Goal: Information Seeking & Learning: Learn about a topic

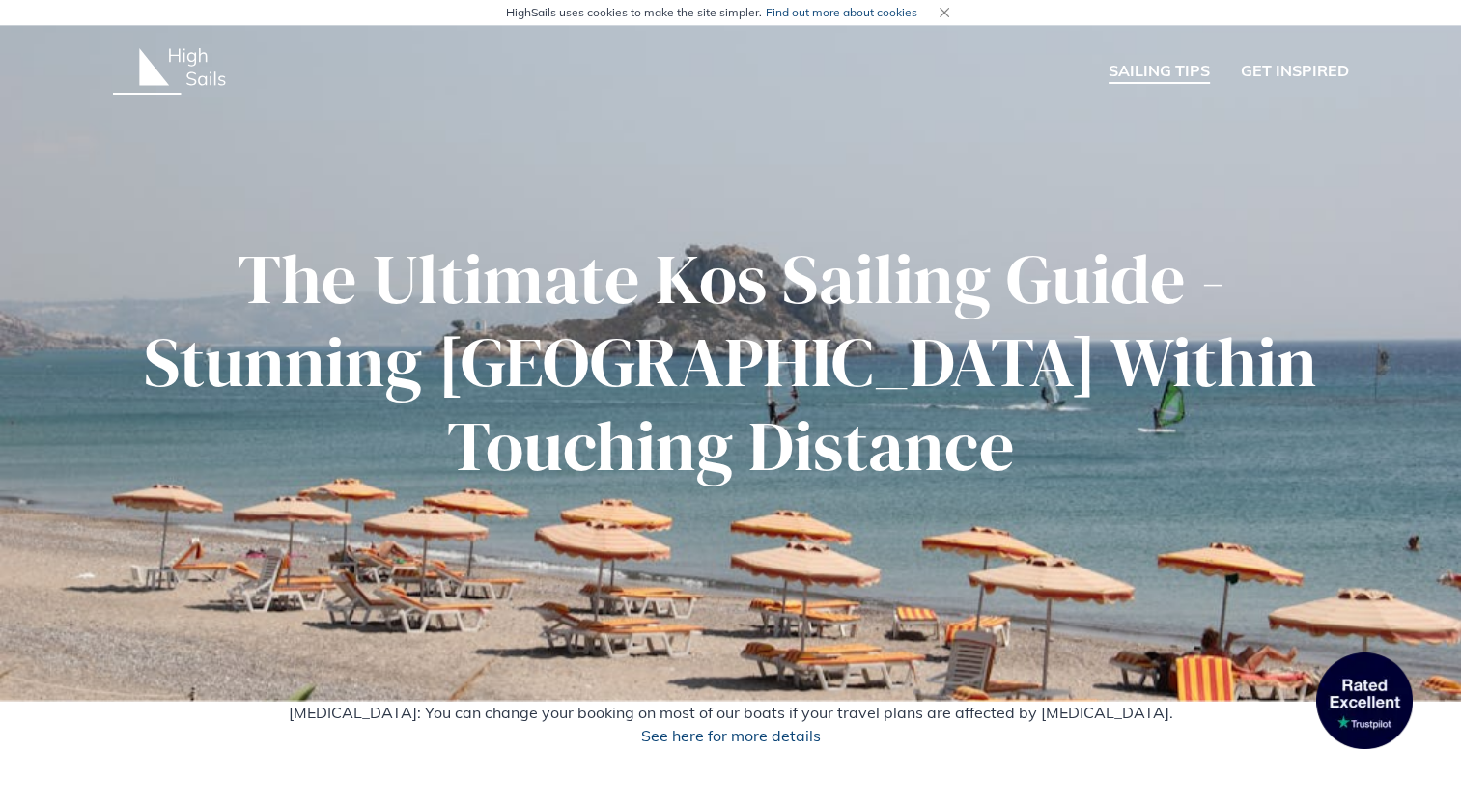
click at [1148, 63] on link "SAILING TIPS" at bounding box center [1158, 71] width 101 height 25
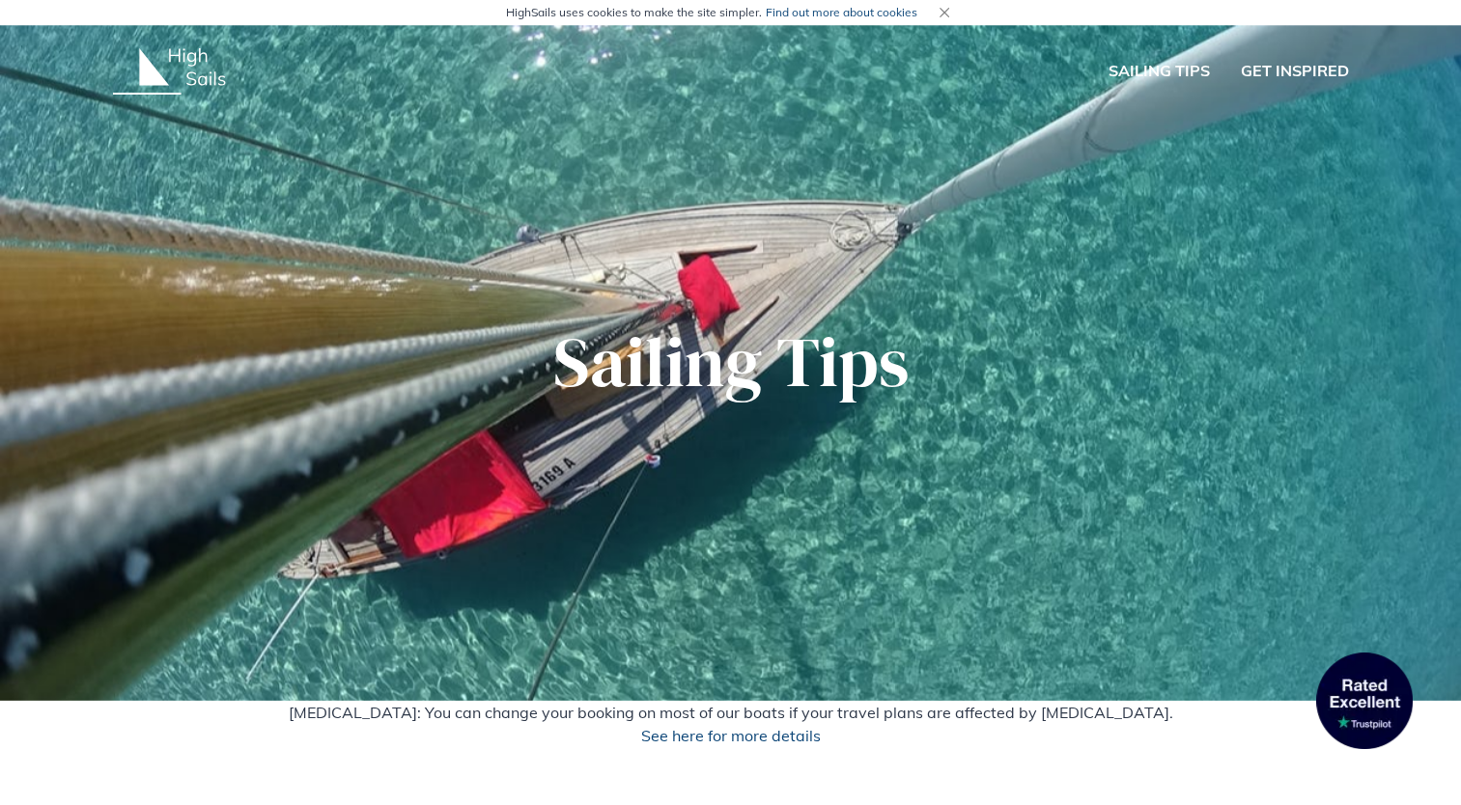
click at [175, 55] on icon at bounding box center [174, 55] width 11 height 14
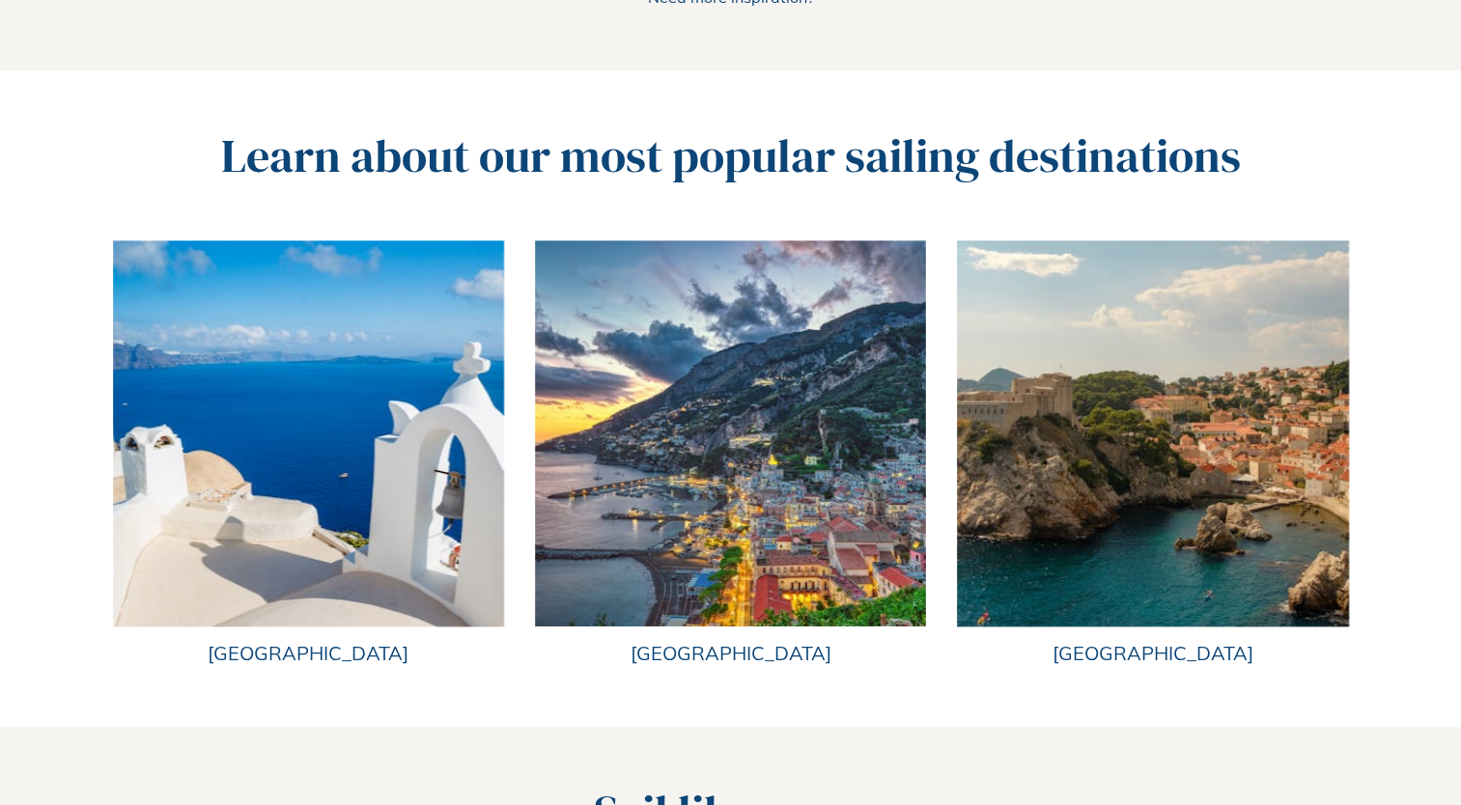
scroll to position [1988, 0]
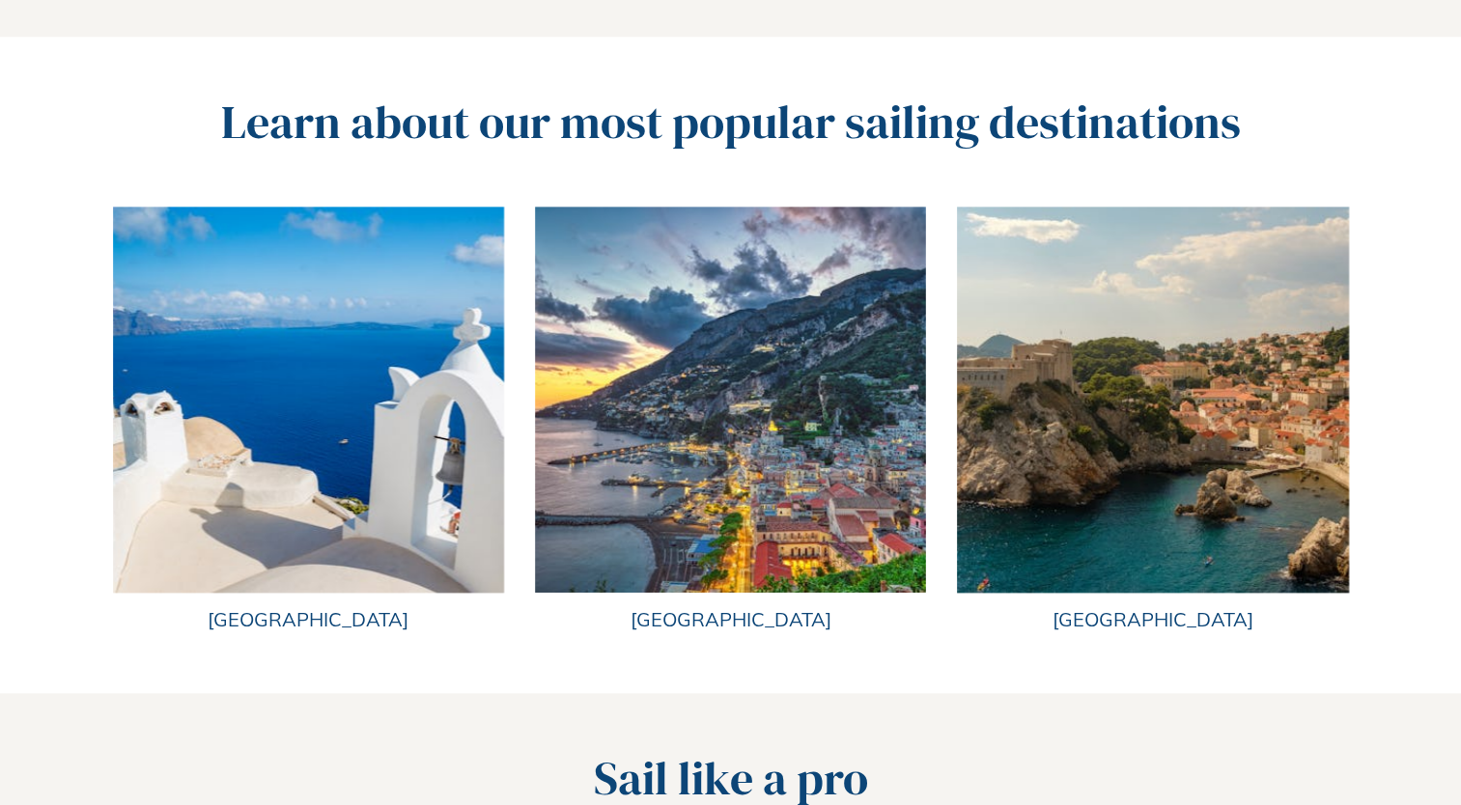
click at [429, 423] on img at bounding box center [308, 400] width 391 height 386
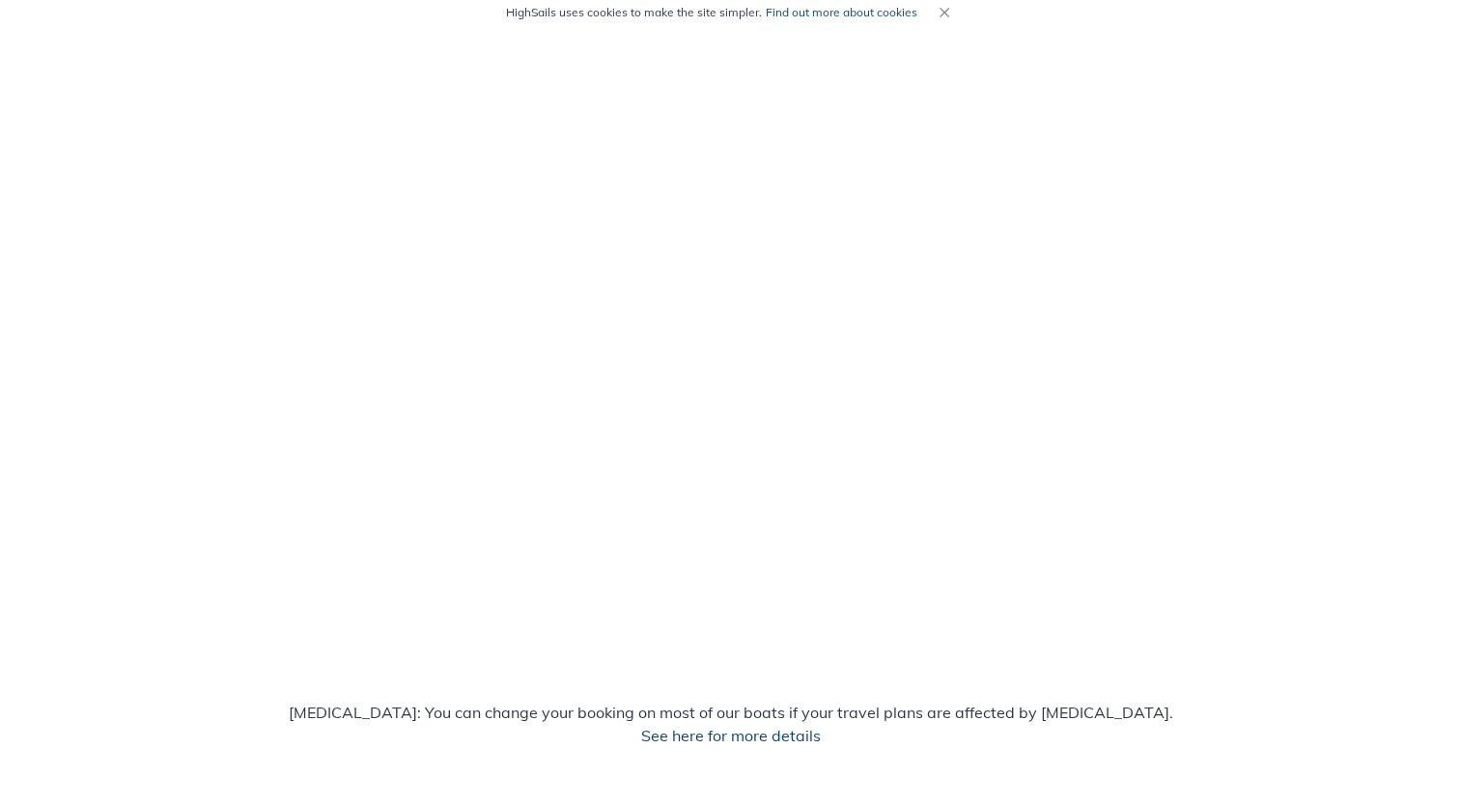
scroll to position [1988, 0]
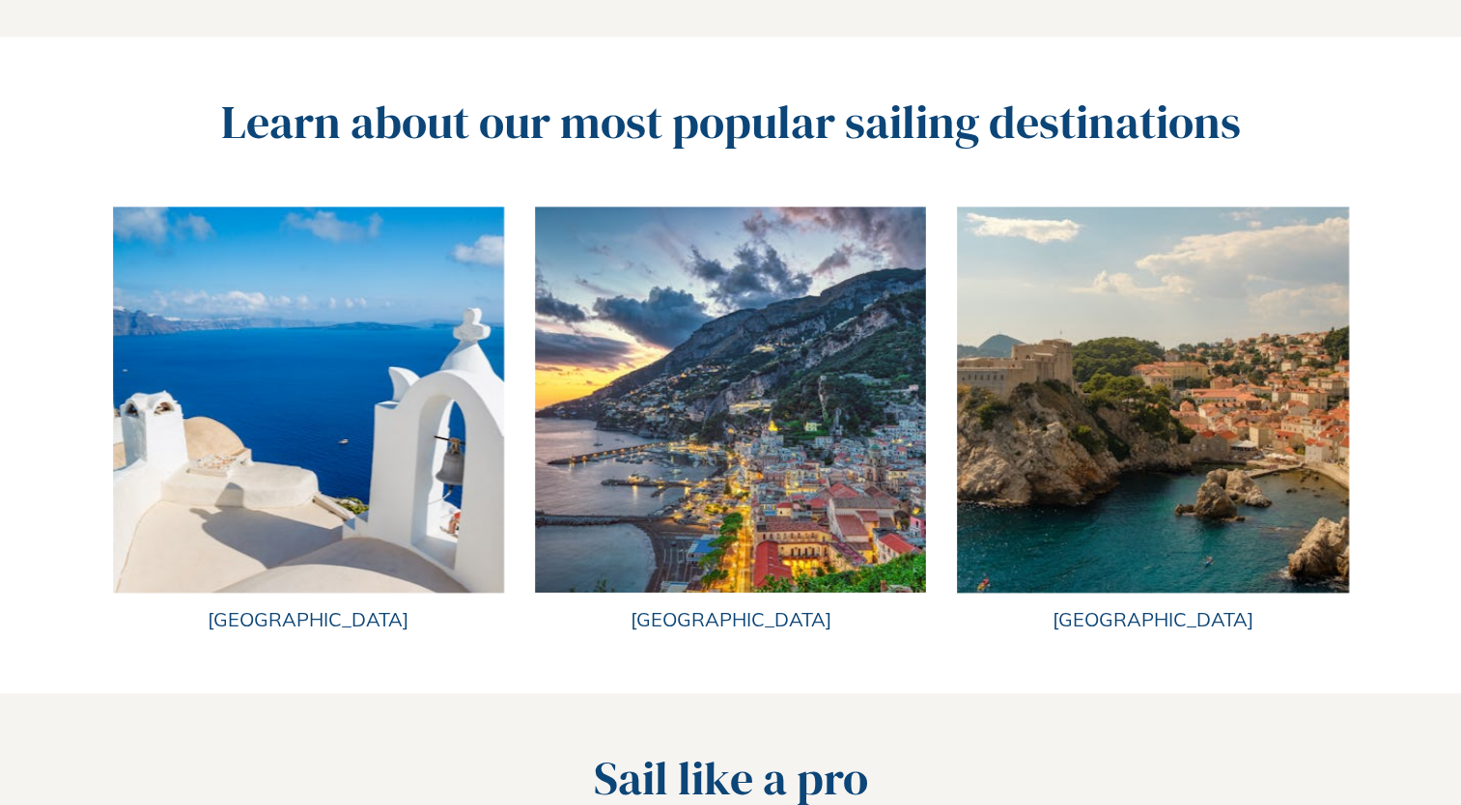
click at [1054, 444] on img at bounding box center [1152, 400] width 391 height 386
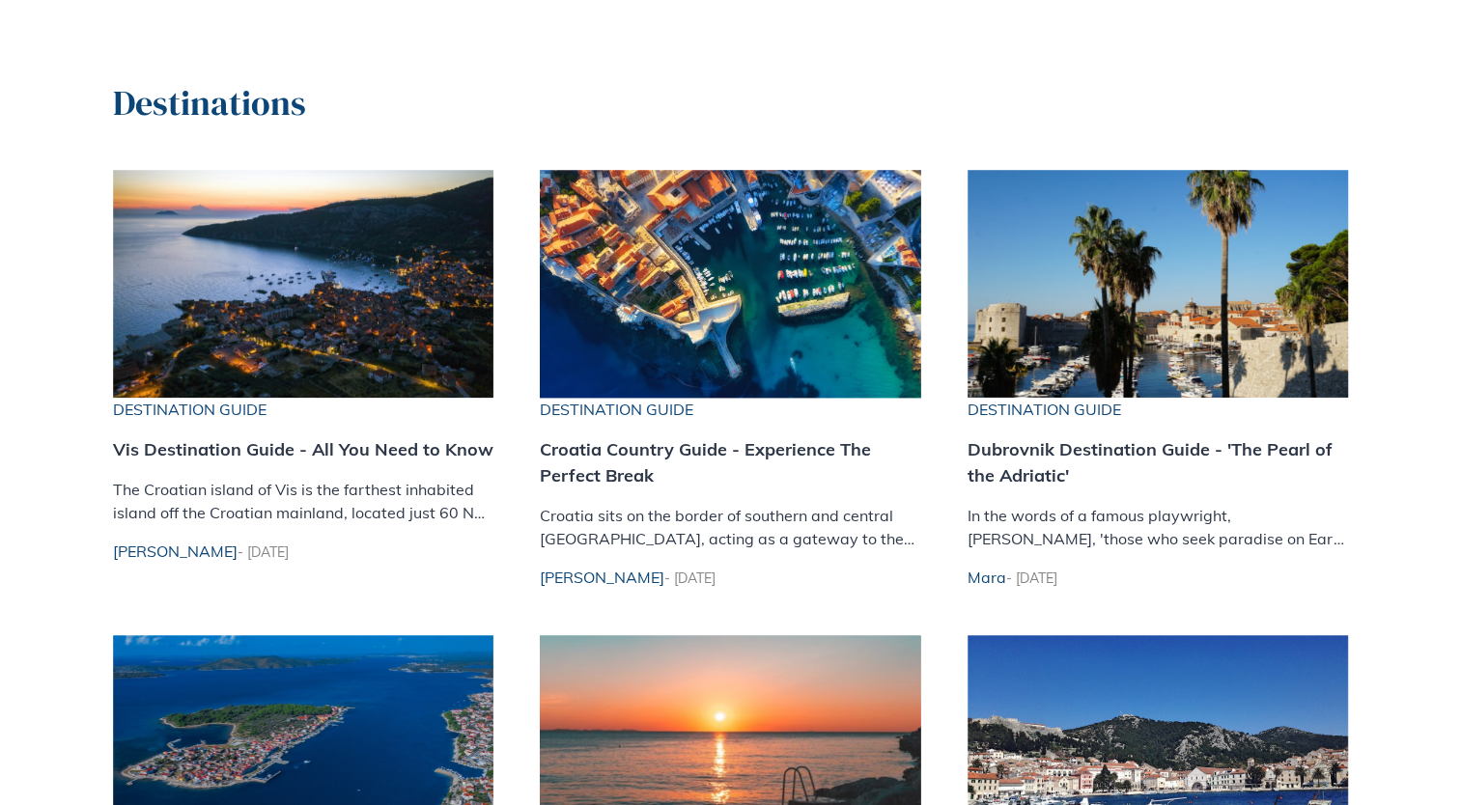
scroll to position [792, 0]
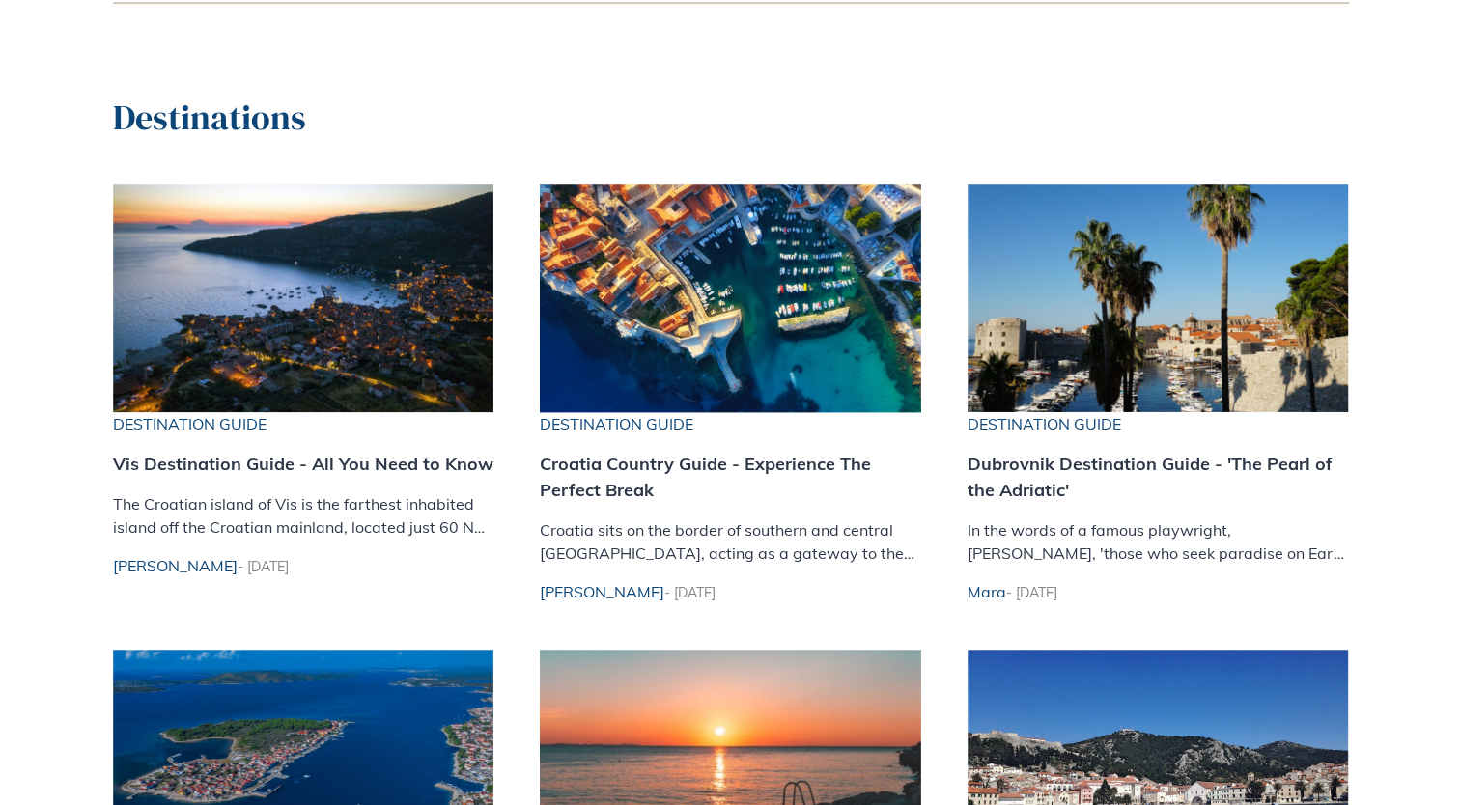
click at [1224, 457] on h3 "Dubrovnik Destination Guide - 'The Pearl of the Adriatic'" at bounding box center [1158, 477] width 381 height 52
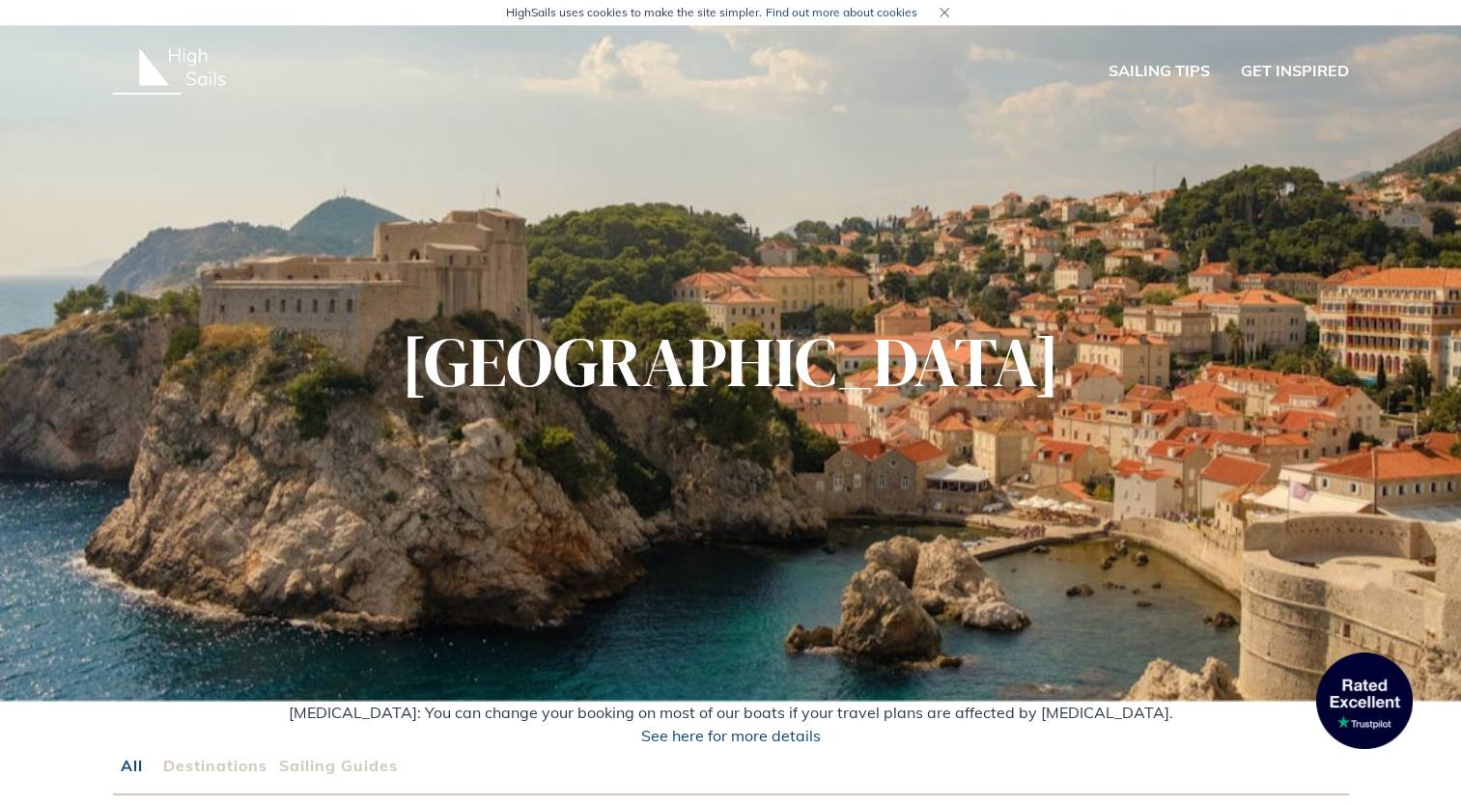
scroll to position [792, 0]
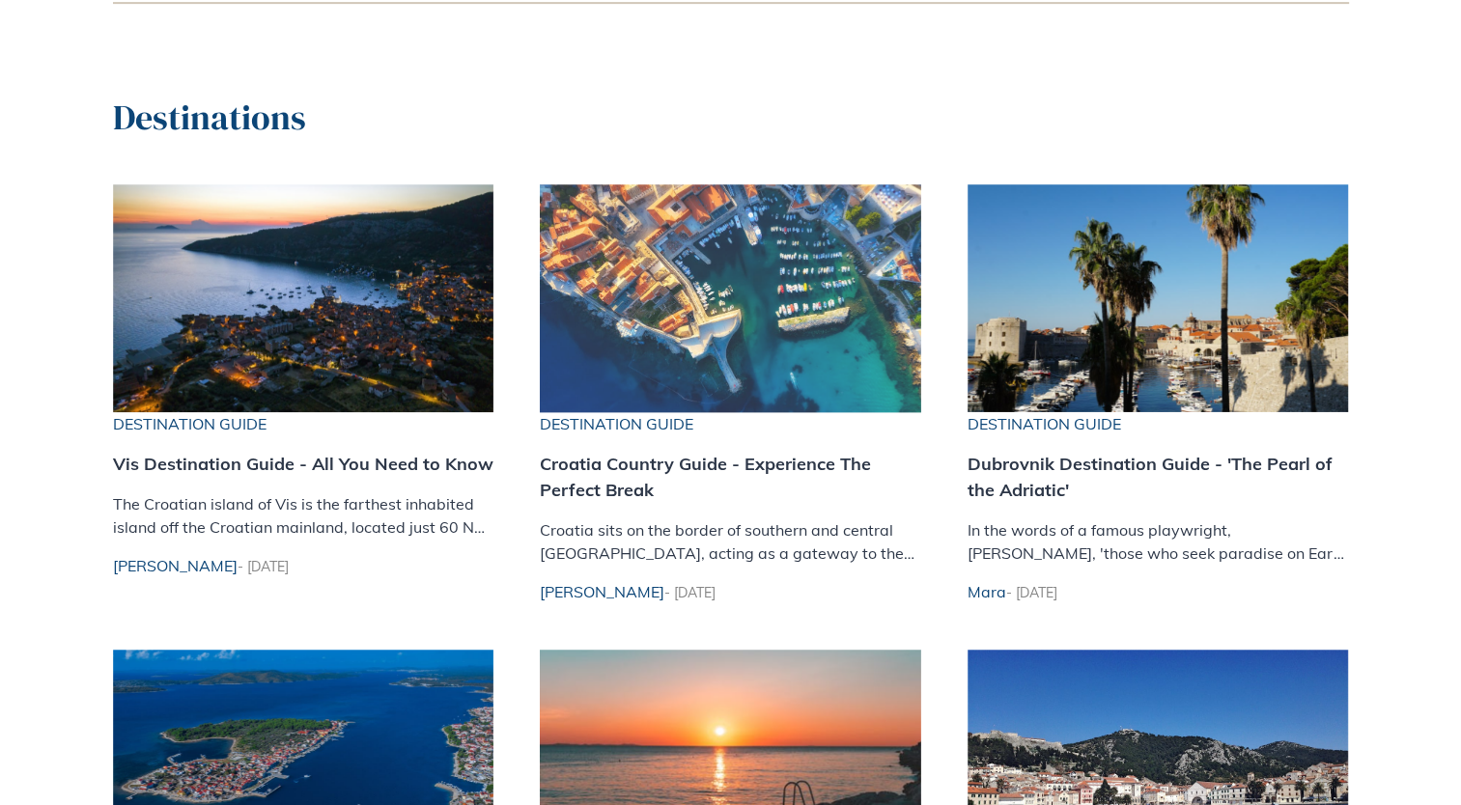
click at [620, 384] on img at bounding box center [730, 298] width 381 height 228
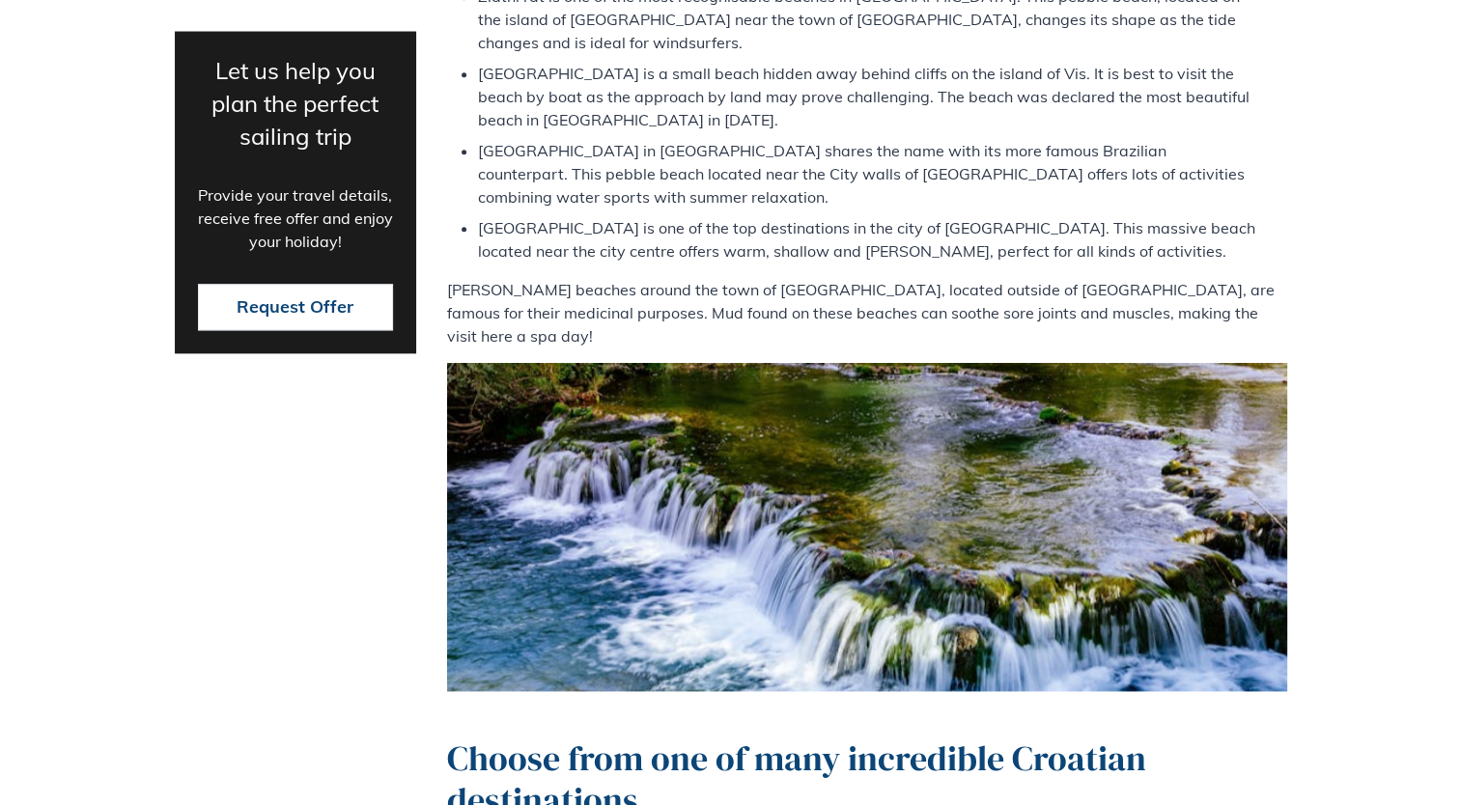
scroll to position [1889, 0]
